Goal: Task Accomplishment & Management: Use online tool/utility

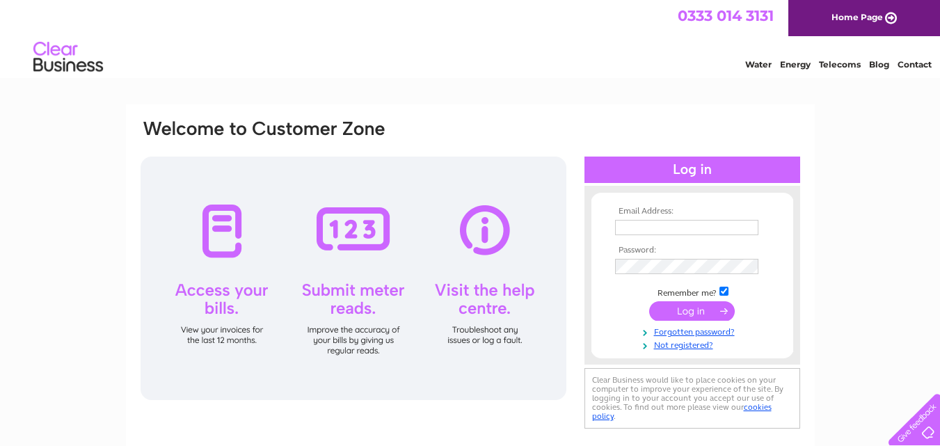
click at [656, 225] on input "text" at bounding box center [686, 227] width 143 height 15
type input "darrenidle@aol.com"
click at [649, 303] on input "submit" at bounding box center [692, 312] width 86 height 19
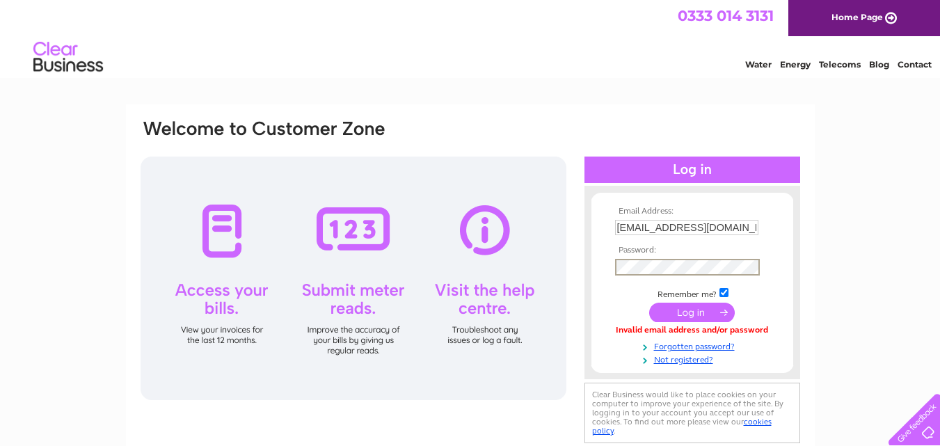
click at [649, 303] on input "submit" at bounding box center [692, 312] width 86 height 19
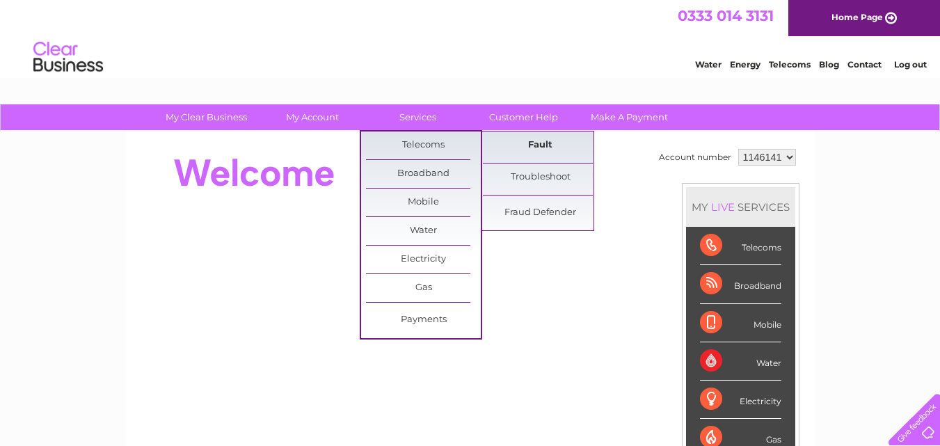
click at [541, 143] on link "Fault" at bounding box center [540, 145] width 115 height 28
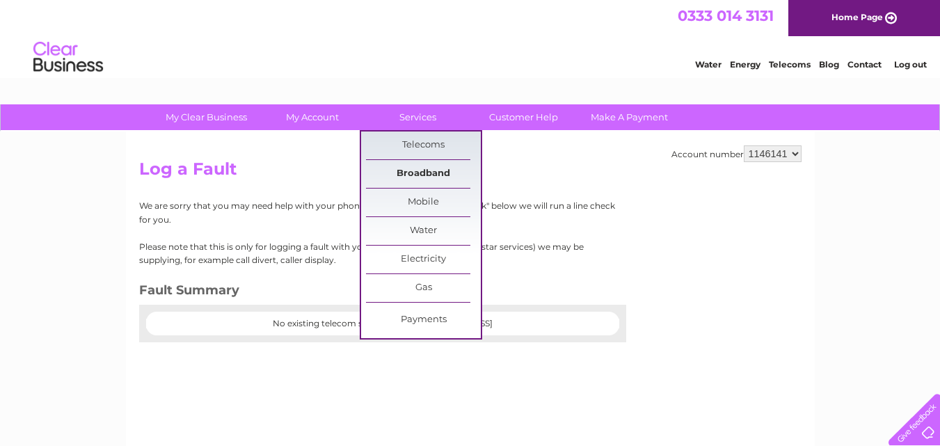
click at [422, 175] on link "Broadband" at bounding box center [423, 174] width 115 height 28
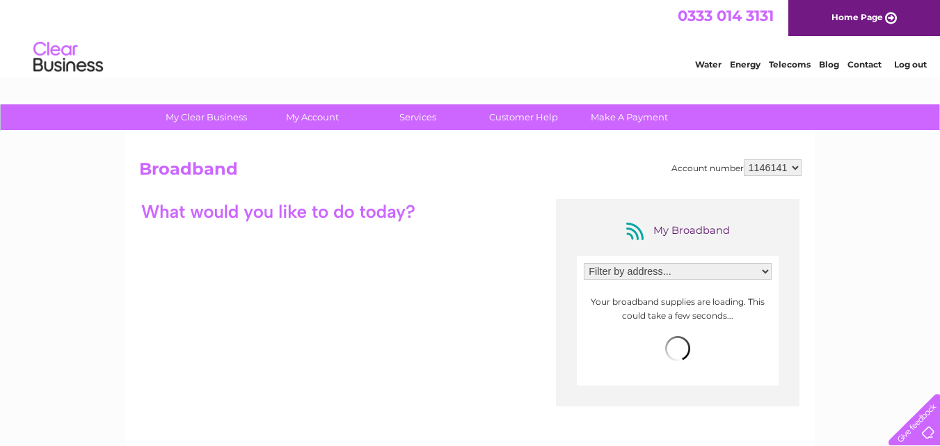
click at [666, 271] on select "Filter by address... Unit 11 Ashbrooke park, Parkside Lane, Leeds, West Yorkshi…" at bounding box center [678, 271] width 188 height 17
select select "2397251"
click at [584, 263] on select "Filter by address... Unit 11 Ashbrooke park, Parkside Lane, Leeds, West Yorkshi…" at bounding box center [678, 271] width 188 height 17
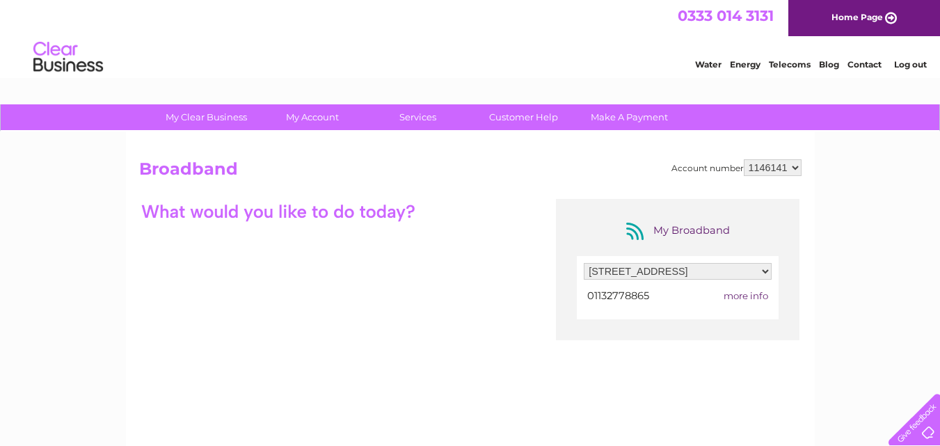
click at [744, 294] on span "more info" at bounding box center [745, 295] width 45 height 11
click at [759, 296] on span "more info" at bounding box center [745, 295] width 45 height 11
click at [728, 297] on span "more info" at bounding box center [745, 295] width 45 height 11
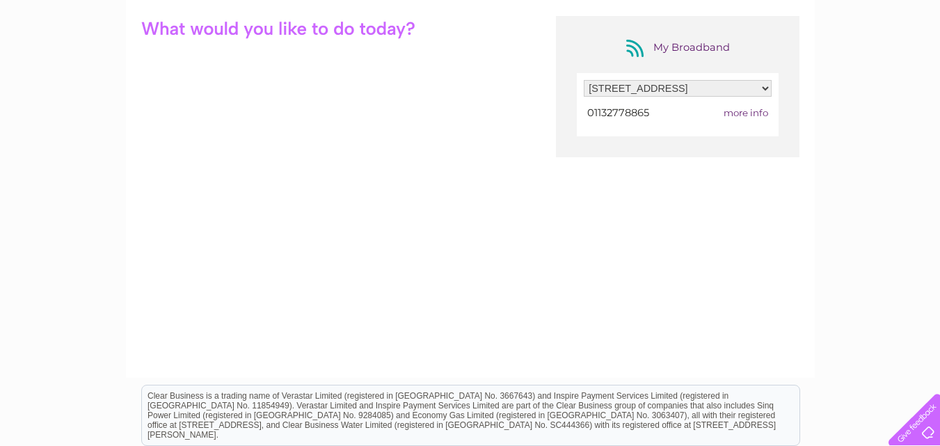
scroll to position [92, 0]
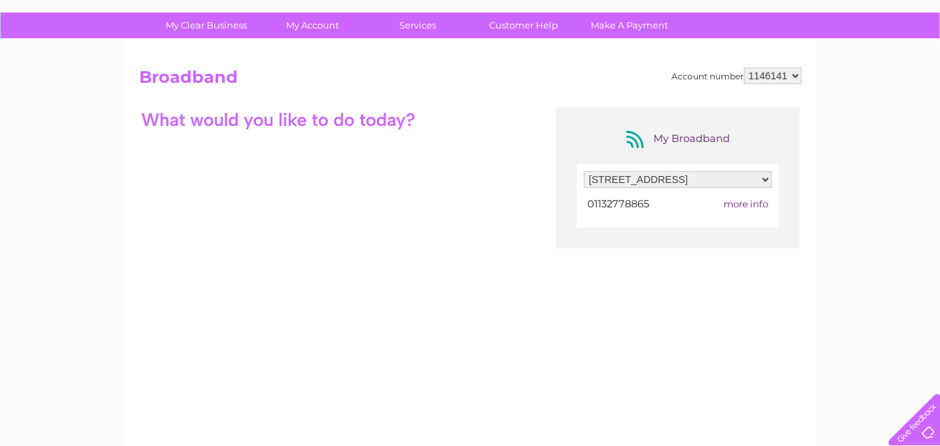
click at [314, 121] on div at bounding box center [278, 119] width 278 height 24
click at [275, 186] on div "My Broadband Filter by address... Unit 11 Ashbrooke park, Parkside Lane, Leeds,…" at bounding box center [470, 242] width 662 height 271
drag, startPoint x: 280, startPoint y: 260, endPoint x: 313, endPoint y: 292, distance: 46.2
click at [313, 292] on div "My Broadband Filter by address... Unit 11 Ashbrooke park, Parkside Lane, Leeds,…" at bounding box center [470, 242] width 662 height 271
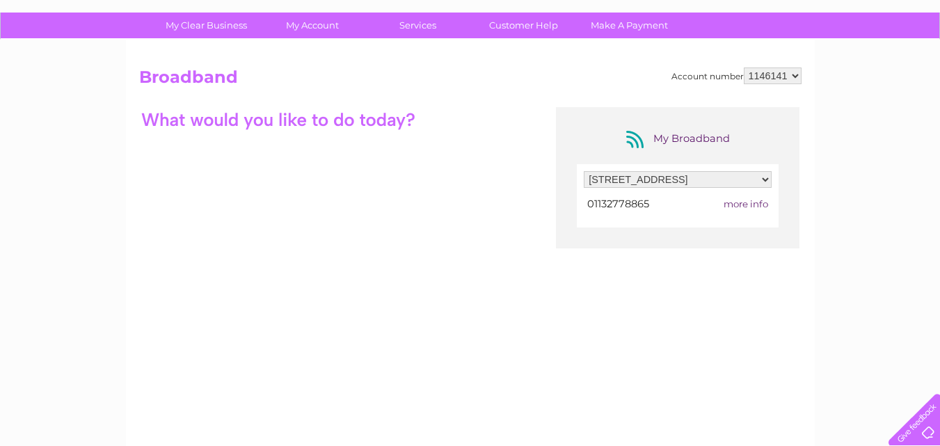
drag, startPoint x: 339, startPoint y: 273, endPoint x: 438, endPoint y: 207, distance: 118.5
click at [429, 212] on div "My Broadband Filter by address... Unit 11 Ashbrooke park, Parkside Lane, Leeds,…" at bounding box center [470, 242] width 662 height 271
drag, startPoint x: 453, startPoint y: 199, endPoint x: 242, endPoint y: 127, distance: 222.6
click at [242, 130] on div "My Broadband Filter by address... Unit 11 Ashbrooke park, Parkside Lane, Leeds,…" at bounding box center [470, 242] width 662 height 271
click at [242, 127] on div at bounding box center [278, 119] width 278 height 24
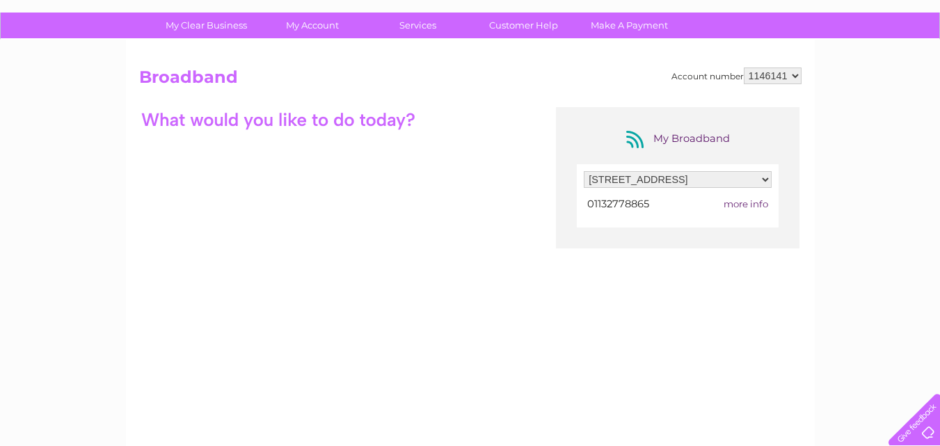
click at [212, 81] on h2 "Broadband" at bounding box center [470, 80] width 662 height 26
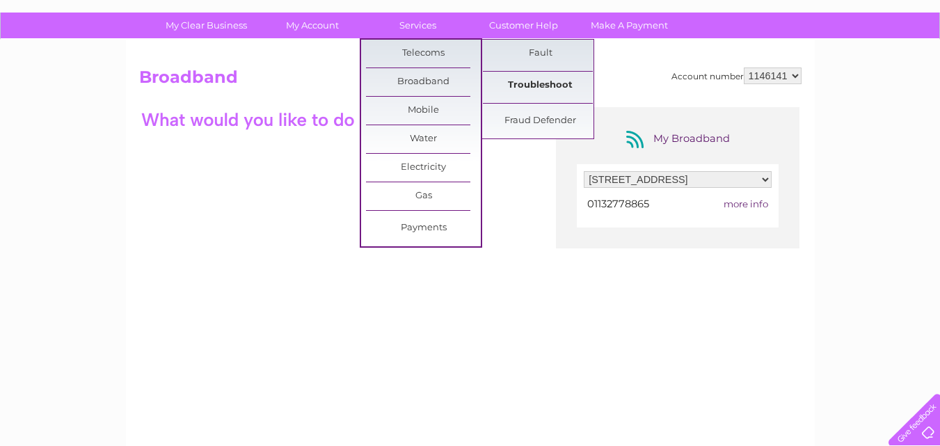
click at [538, 89] on link "Troubleshoot" at bounding box center [540, 86] width 115 height 28
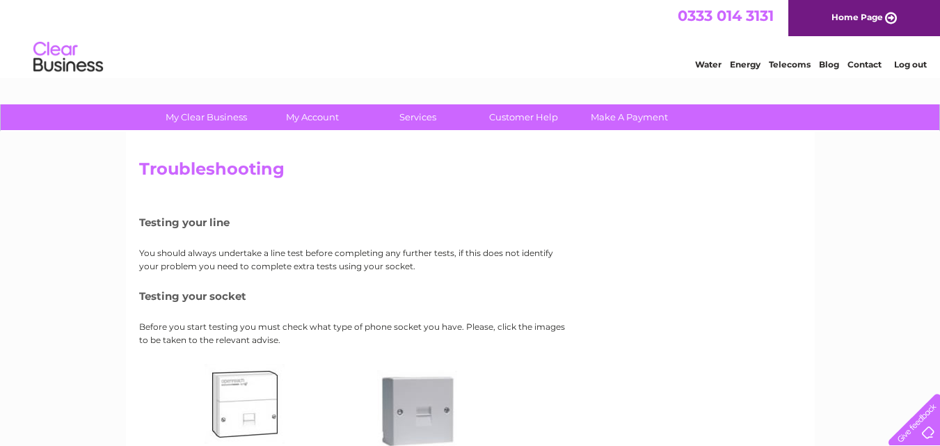
click at [882, 13] on link "Home Page" at bounding box center [864, 18] width 152 height 36
